Goal: Task Accomplishment & Management: Complete application form

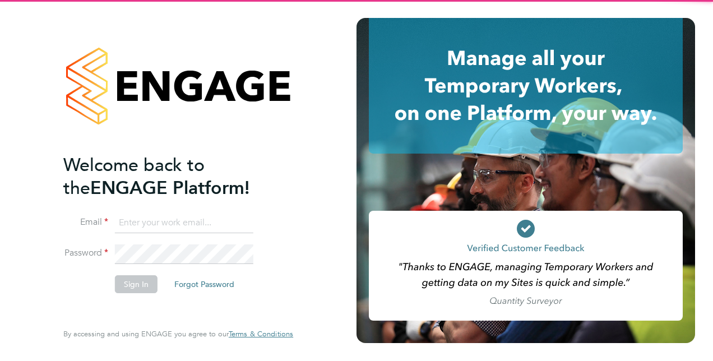
click at [202, 221] on input at bounding box center [184, 223] width 138 height 20
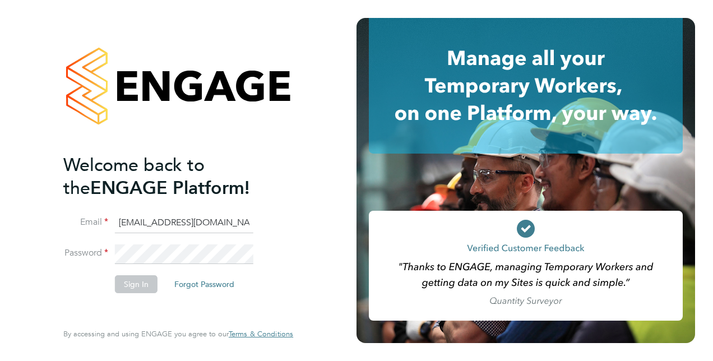
type input "nicole.nyamwiza@port.ac.uk"
drag, startPoint x: 103, startPoint y: 227, endPoint x: 63, endPoint y: 230, distance: 39.8
click at [63, 230] on li "Email nicole.nyamwiza@port.ac.uk" at bounding box center [172, 228] width 218 height 31
type input "nicolenyamwiza@gmail.com"
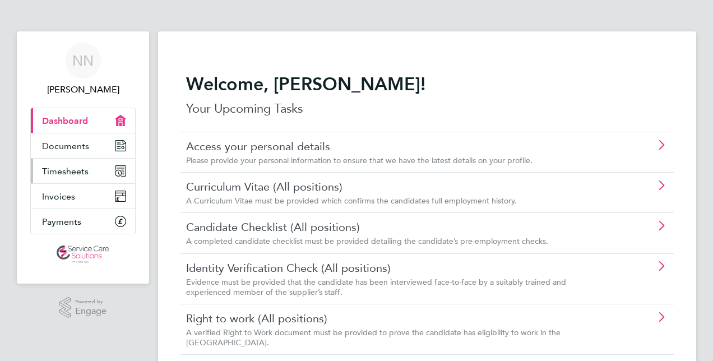
click at [76, 162] on link "Timesheets" at bounding box center [83, 171] width 104 height 25
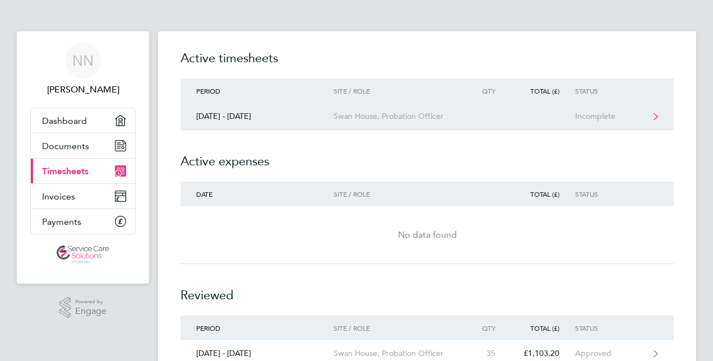
click at [355, 124] on link "[DATE] - [DATE] Swan House, Probation Officer Incomplete" at bounding box center [426, 116] width 493 height 27
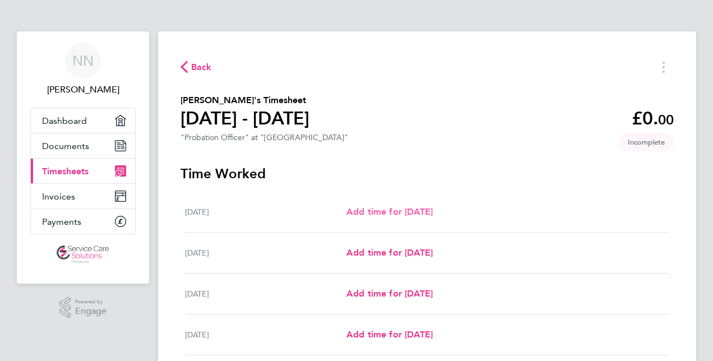
click at [411, 213] on span "Add time for [DATE]" at bounding box center [389, 211] width 86 height 11
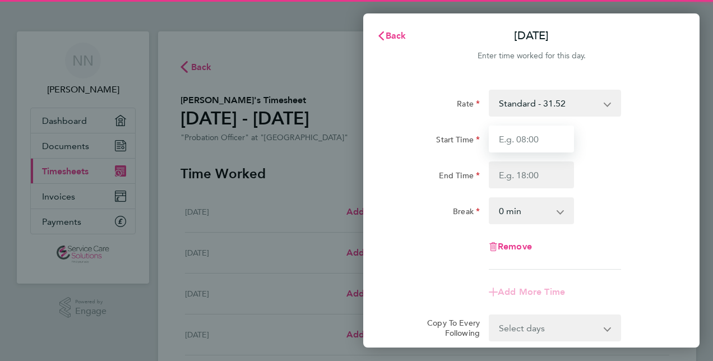
click at [527, 137] on input "Start Time" at bounding box center [531, 138] width 85 height 27
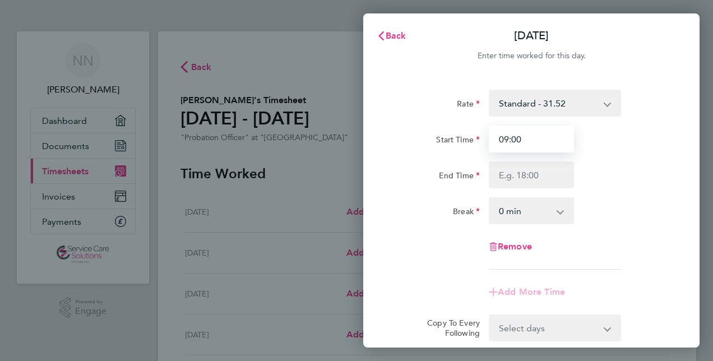
type input "09:00"
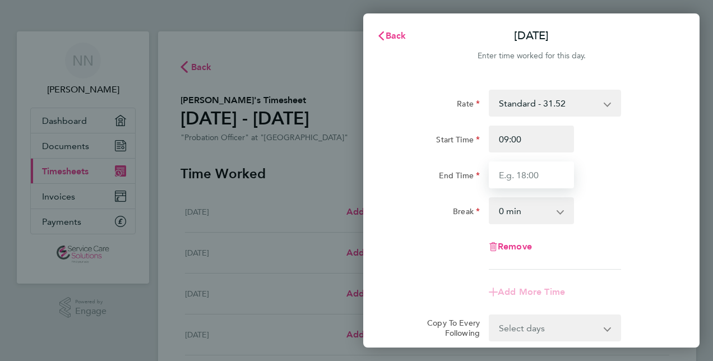
click at [502, 168] on input "End Time" at bounding box center [531, 174] width 85 height 27
type input "17:00"
click at [404, 280] on app-timesheet-line-form-group "Rate Standard - 31.52 Start Time 09:00 End Time 17:00 Break 0 min 15 min 30 min…" at bounding box center [530, 198] width 273 height 216
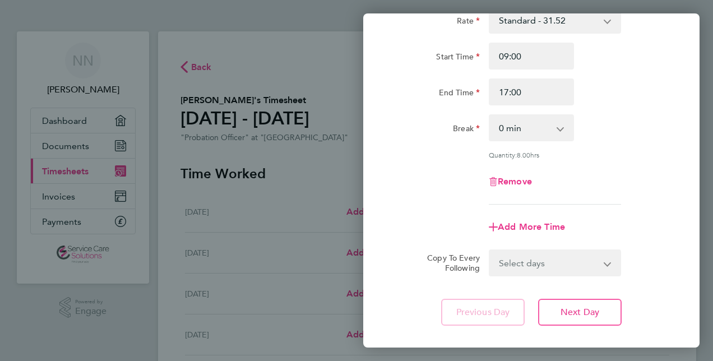
scroll to position [145, 0]
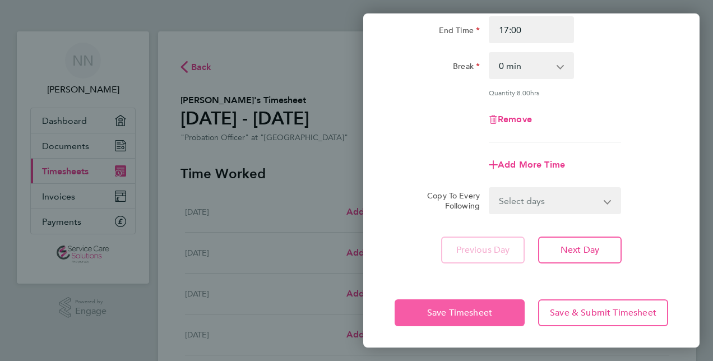
click at [432, 303] on button "Save Timesheet" at bounding box center [459, 312] width 130 height 27
